Goal: Obtain resource: Download file/media

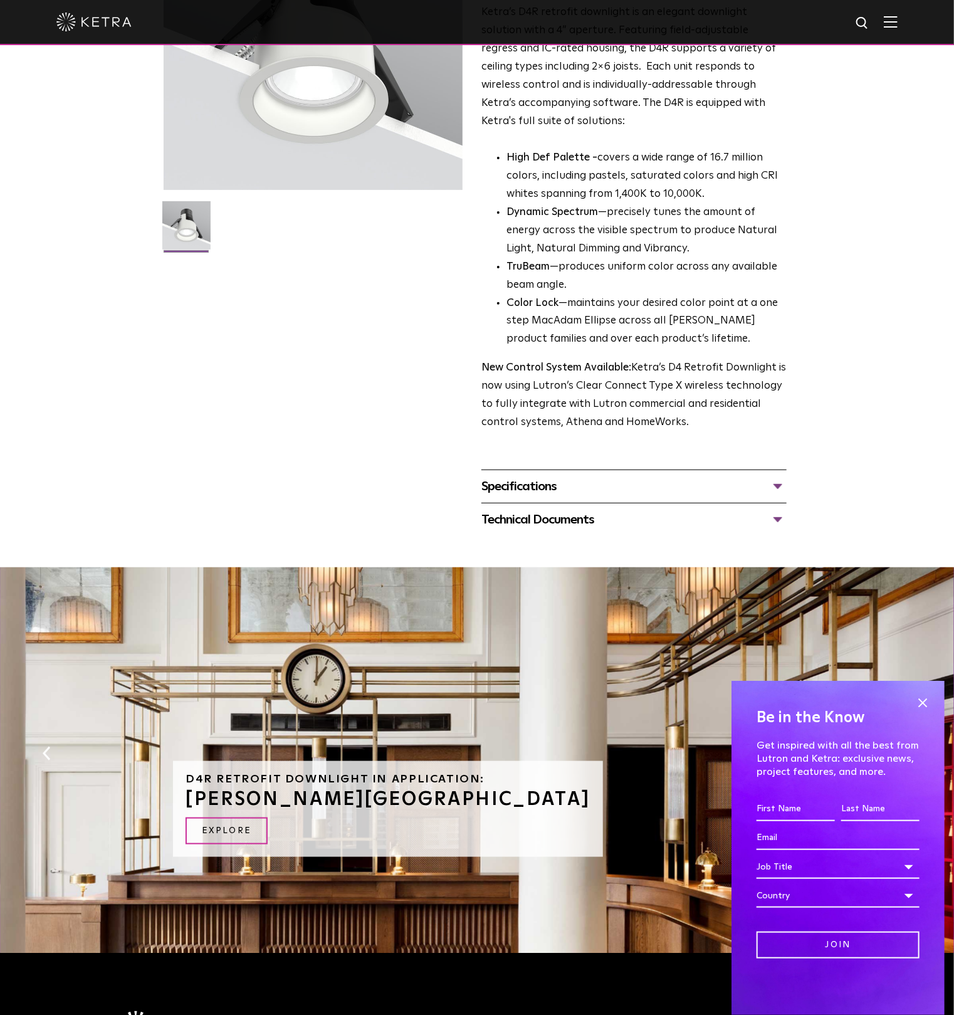
scroll to position [401, 0]
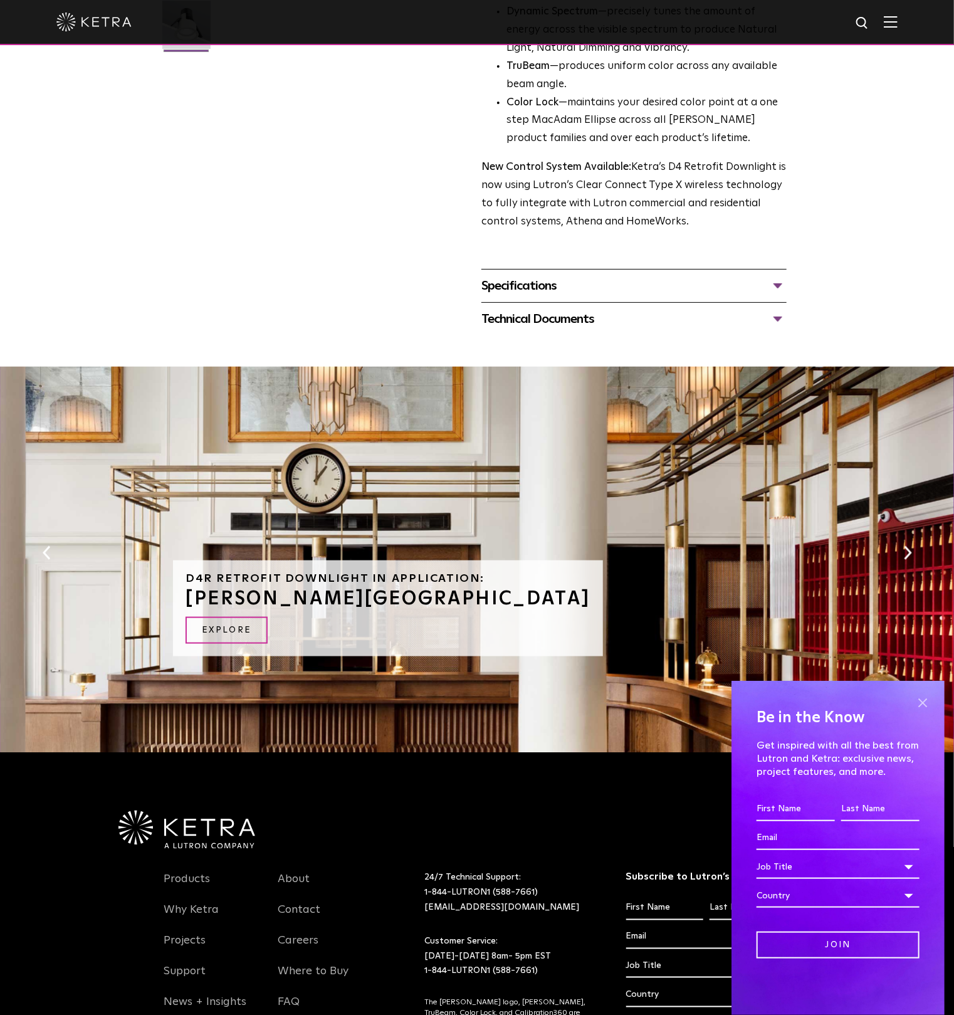
click at [920, 703] on span at bounding box center [922, 702] width 19 height 19
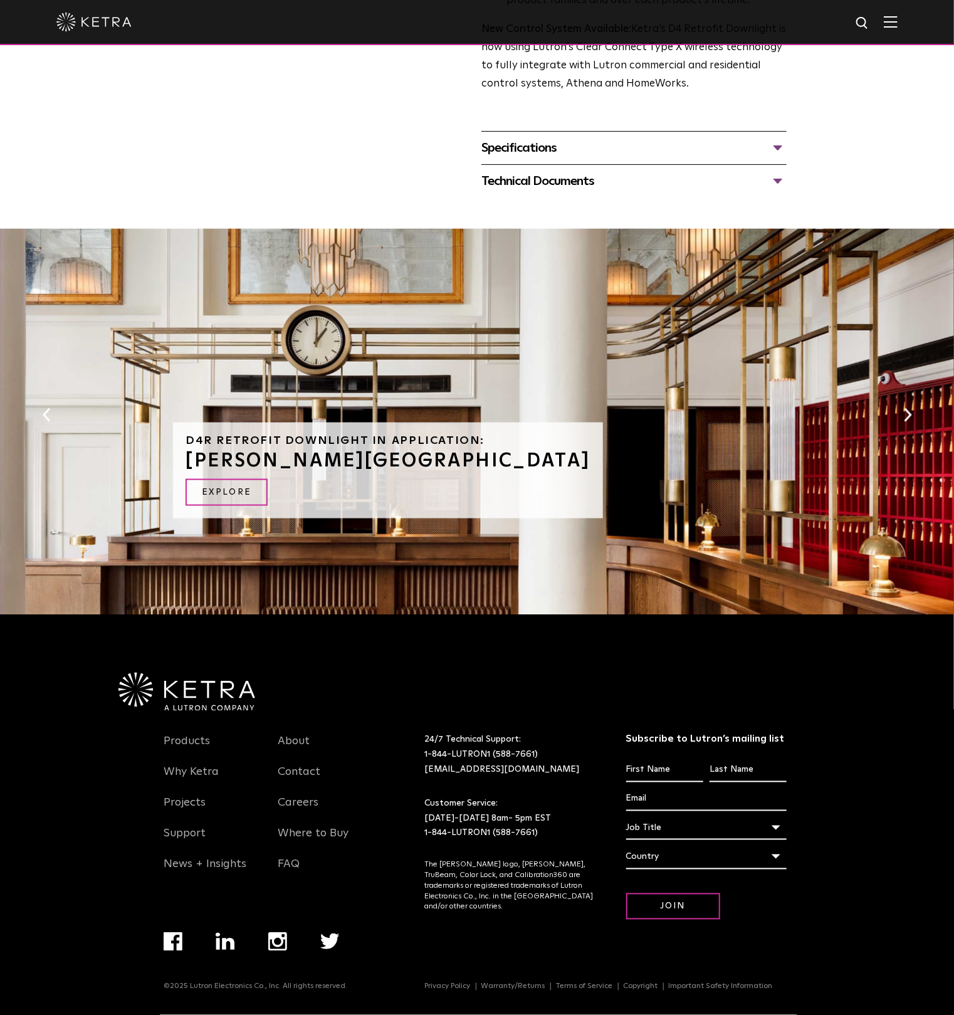
scroll to position [0, 0]
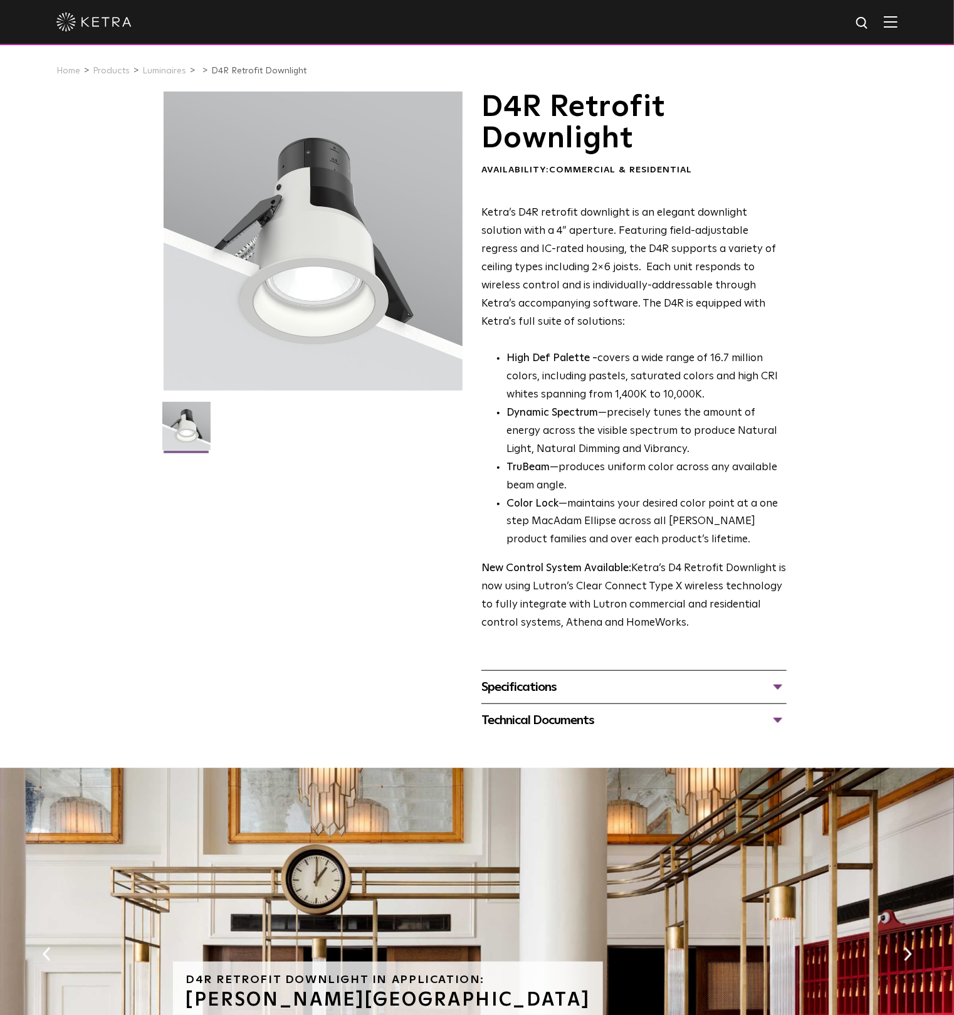
click at [779, 687] on div "Specifications" at bounding box center [633, 687] width 305 height 20
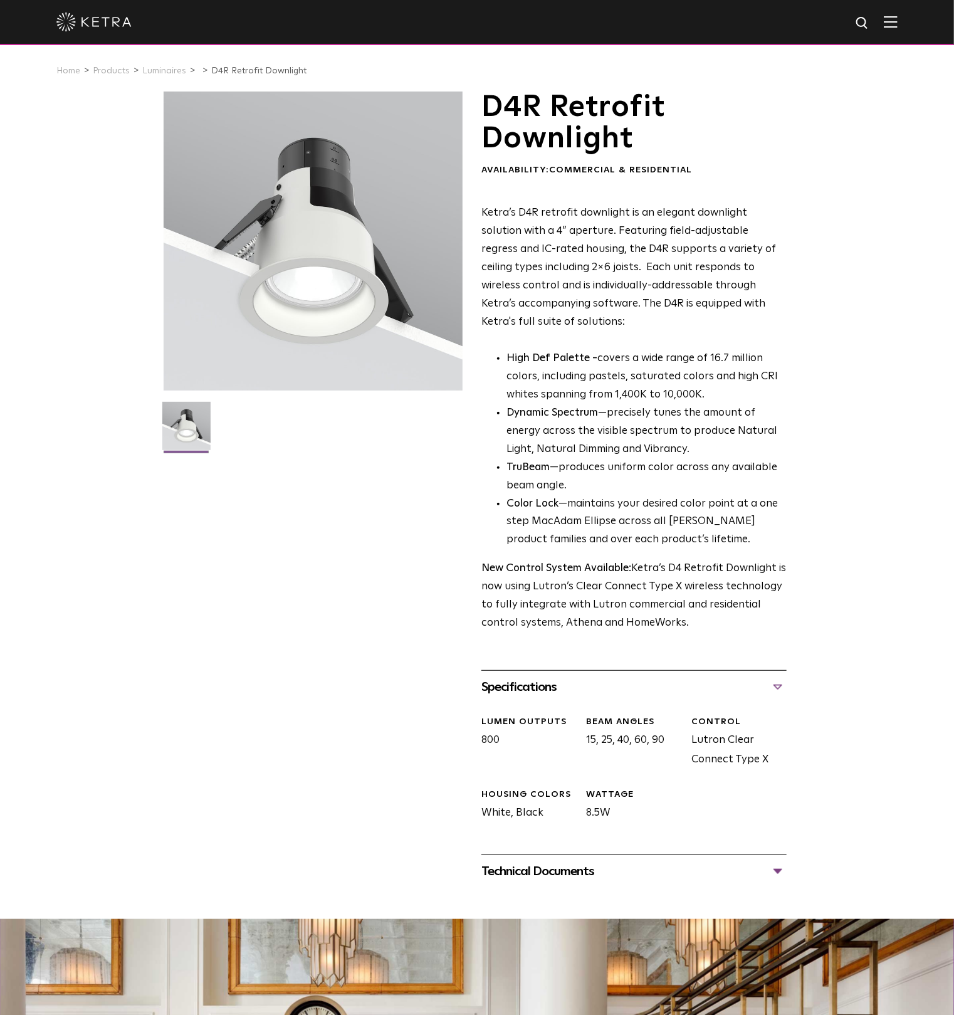
click at [776, 691] on div "Specifications" at bounding box center [633, 687] width 305 height 20
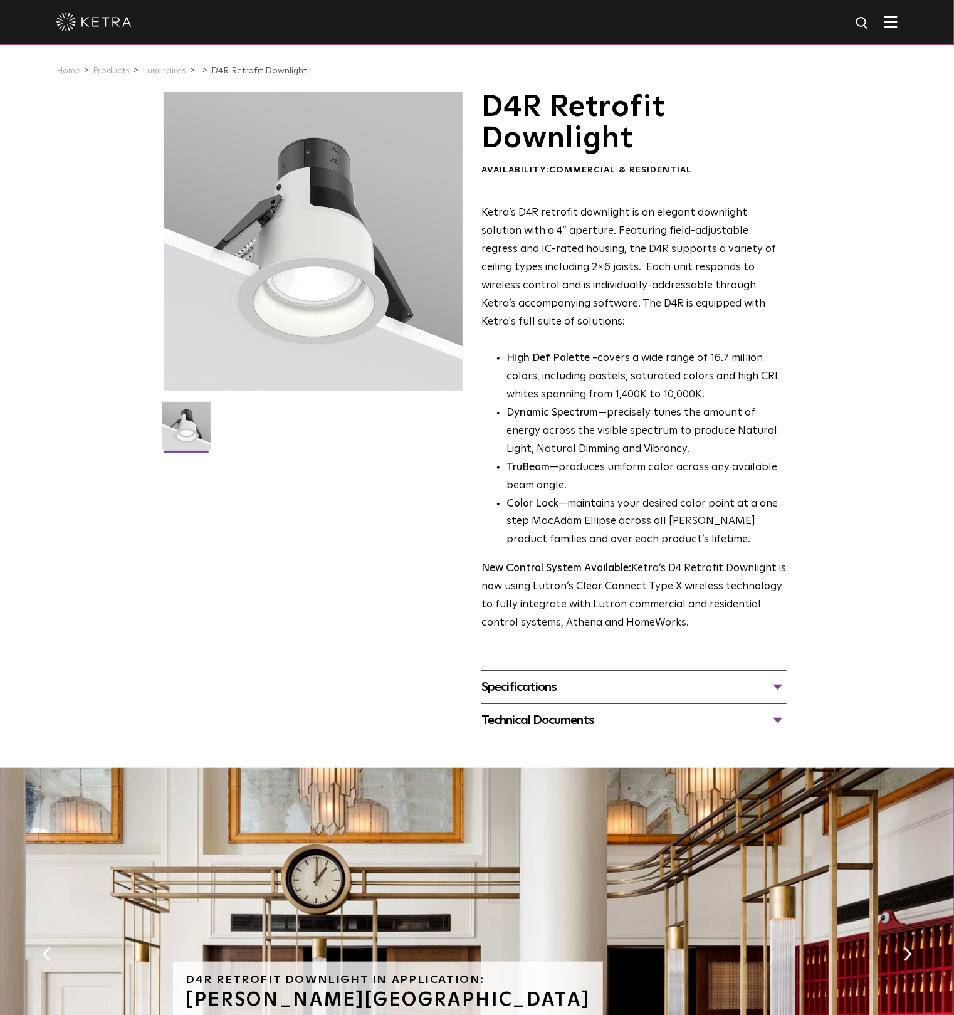
click at [776, 724] on div "Technical Documents" at bounding box center [633, 720] width 305 height 20
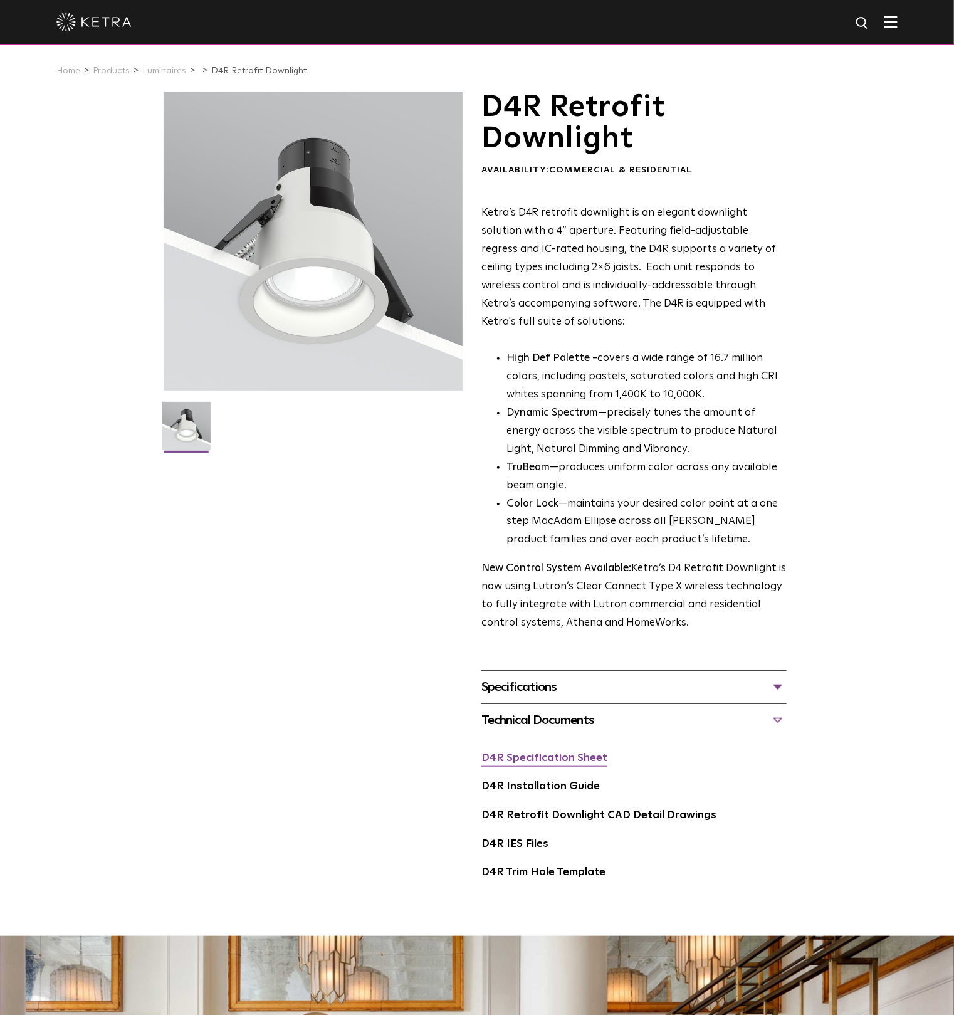
click at [565, 760] on link "D4R Specification Sheet" at bounding box center [544, 758] width 126 height 11
click at [522, 690] on div "Specifications" at bounding box center [633, 687] width 305 height 20
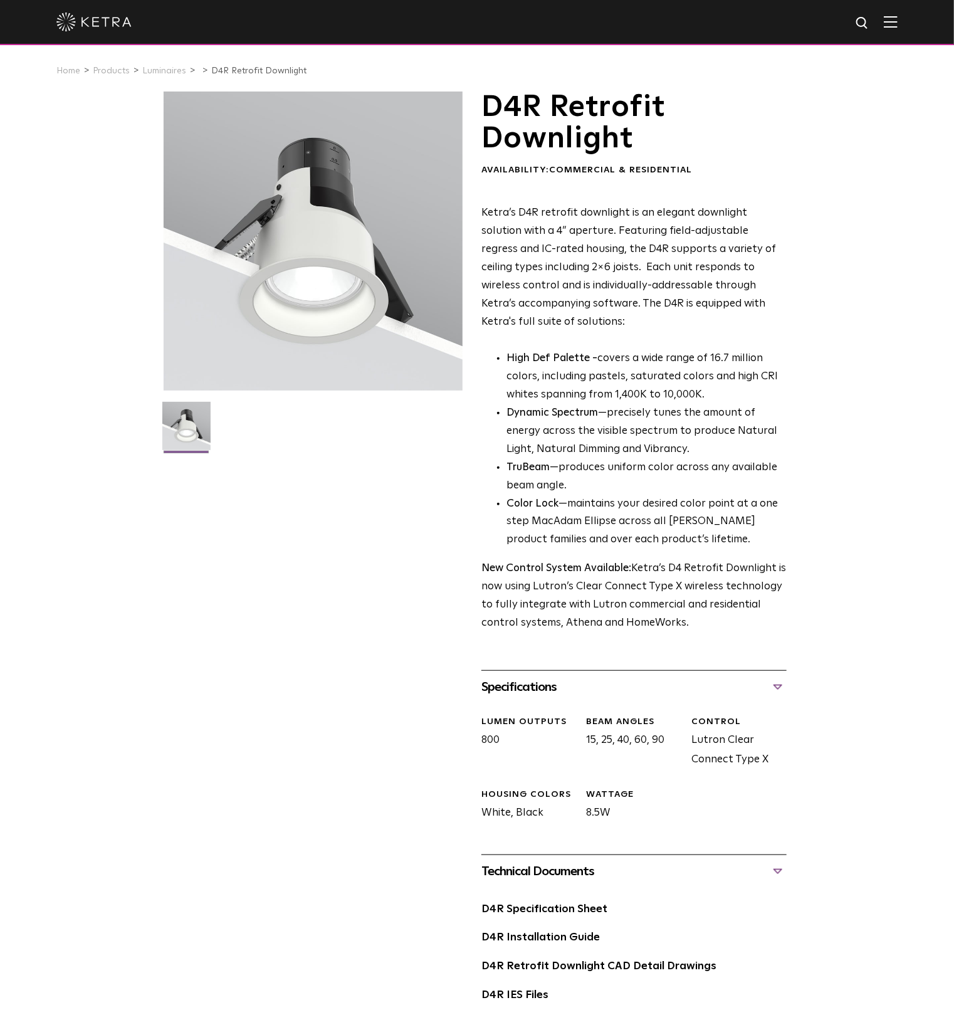
click at [771, 682] on div "Specifications" at bounding box center [633, 687] width 305 height 20
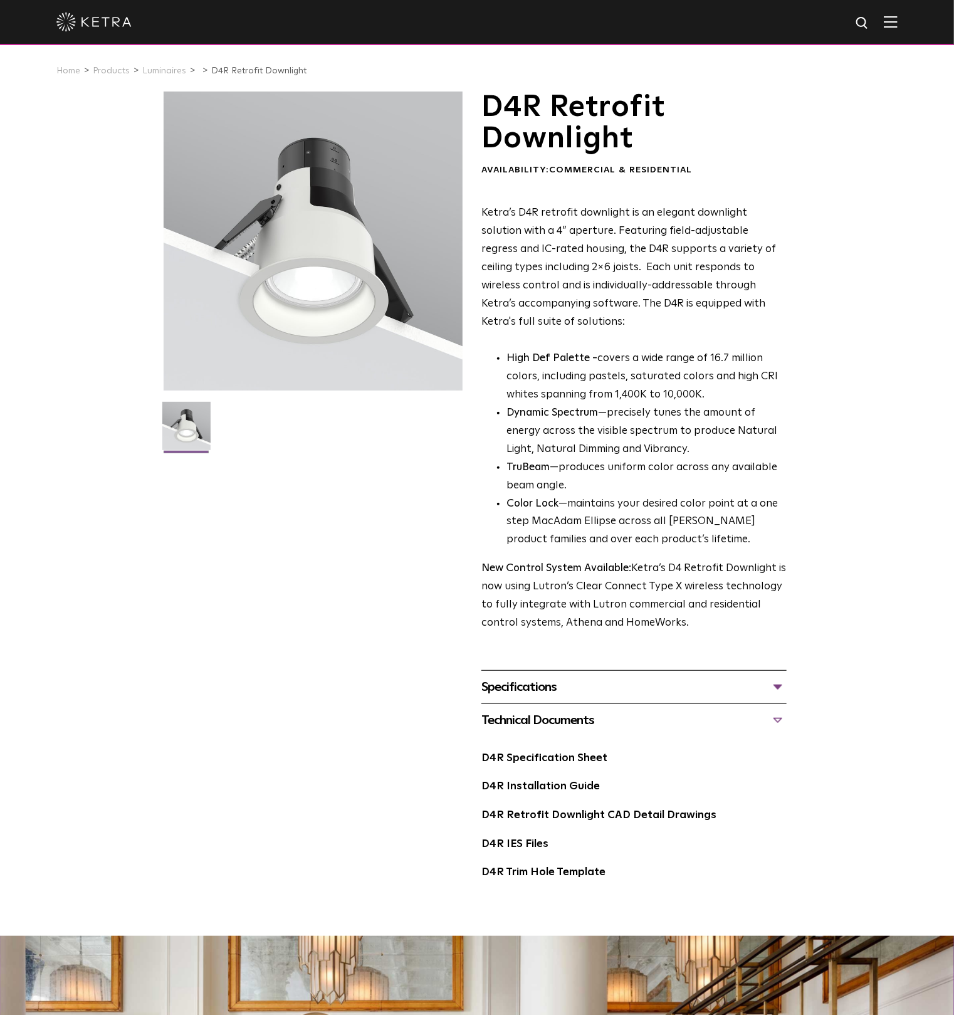
click at [770, 685] on div "Specifications" at bounding box center [633, 687] width 305 height 20
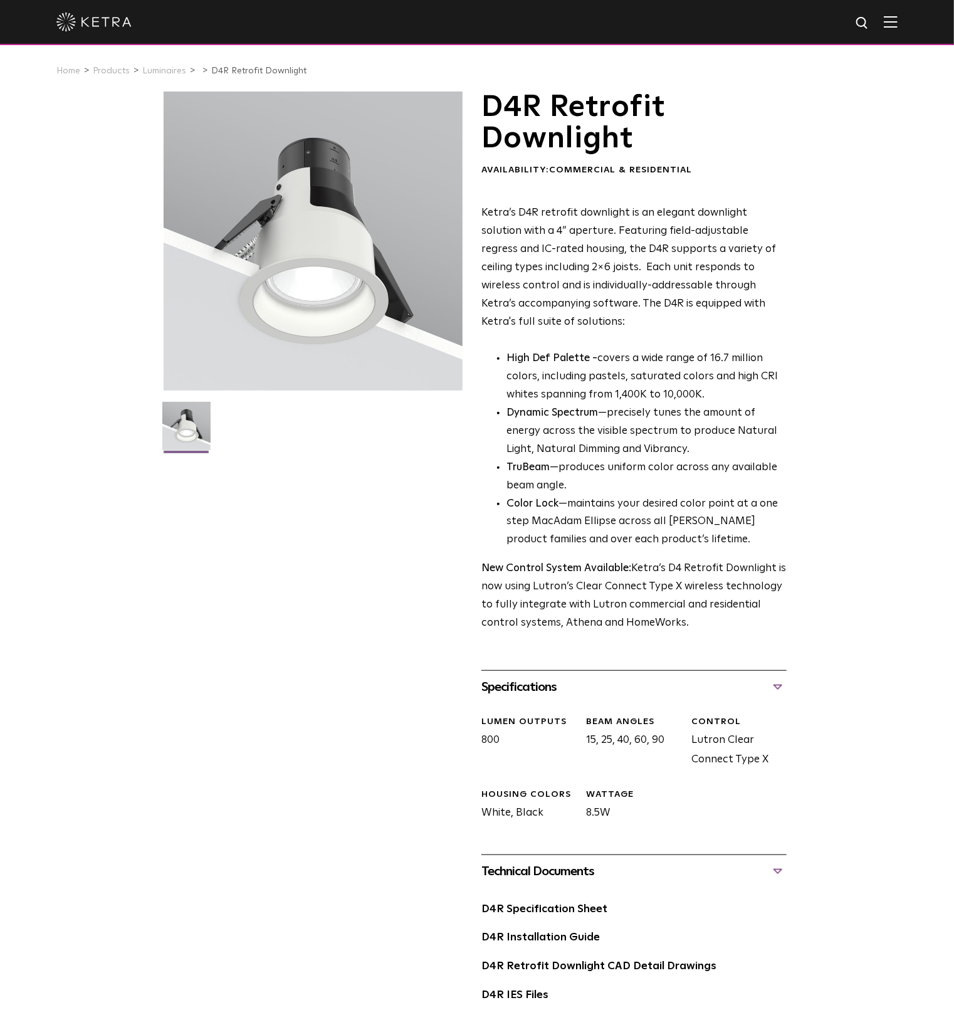
click at [770, 685] on div "Specifications" at bounding box center [633, 687] width 305 height 20
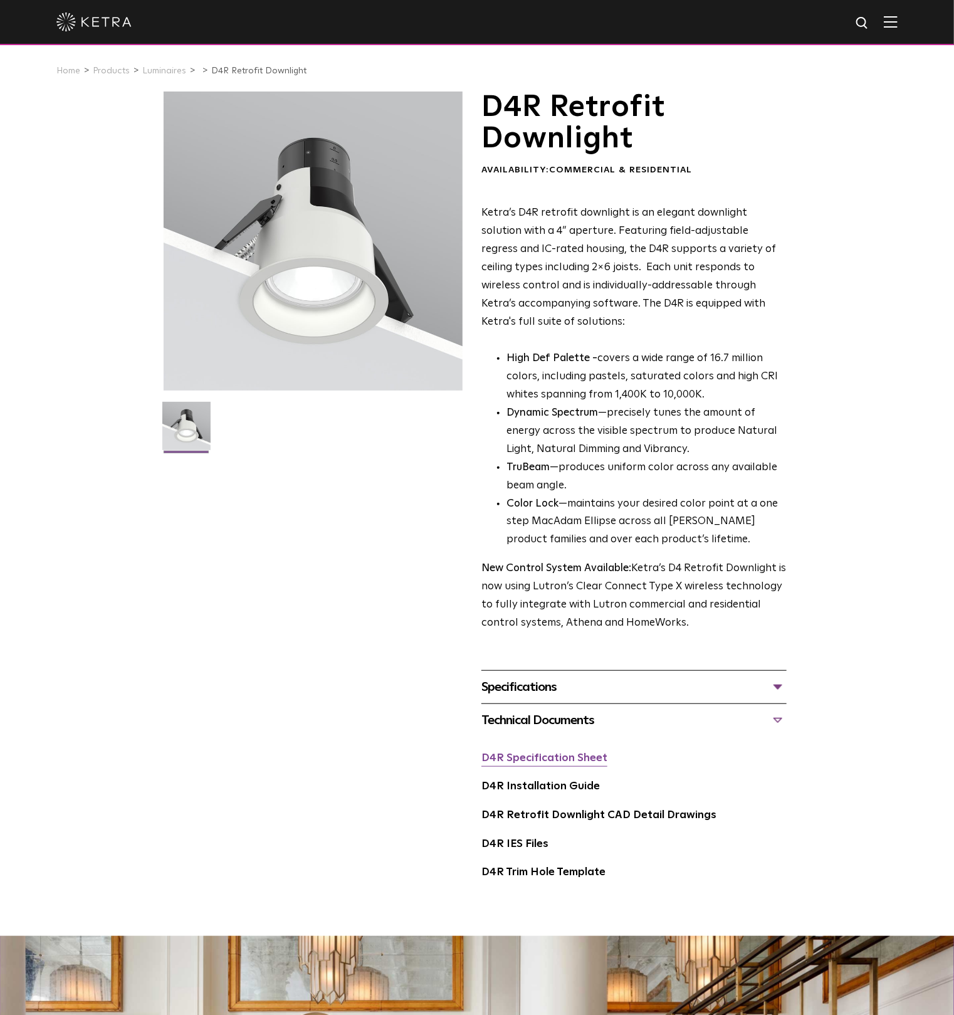
drag, startPoint x: 574, startPoint y: 757, endPoint x: 579, endPoint y: 762, distance: 7.5
click at [574, 757] on link "D4R Specification Sheet" at bounding box center [544, 758] width 126 height 11
click at [544, 783] on link "D4R Installation Guide" at bounding box center [540, 786] width 118 height 11
